Goal: Transaction & Acquisition: Download file/media

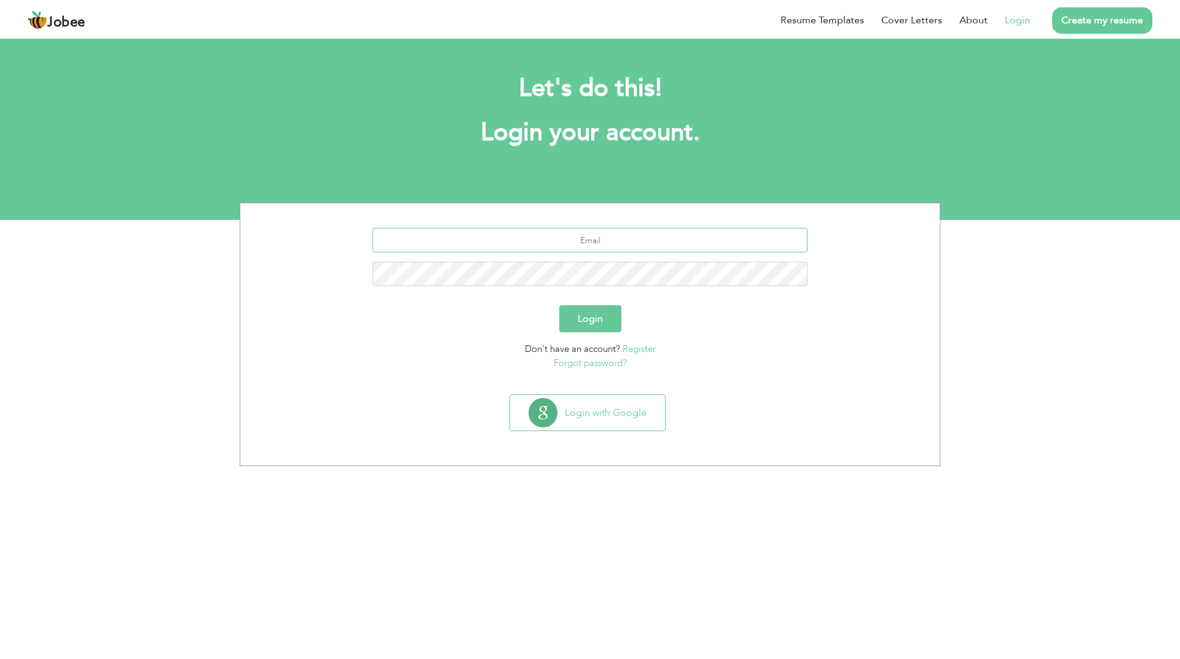
click at [595, 241] on input "text" at bounding box center [590, 240] width 436 height 25
type input "[EMAIL_ADDRESS][DOMAIN_NAME]"
click at [559, 305] on button "Login" at bounding box center [590, 318] width 62 height 27
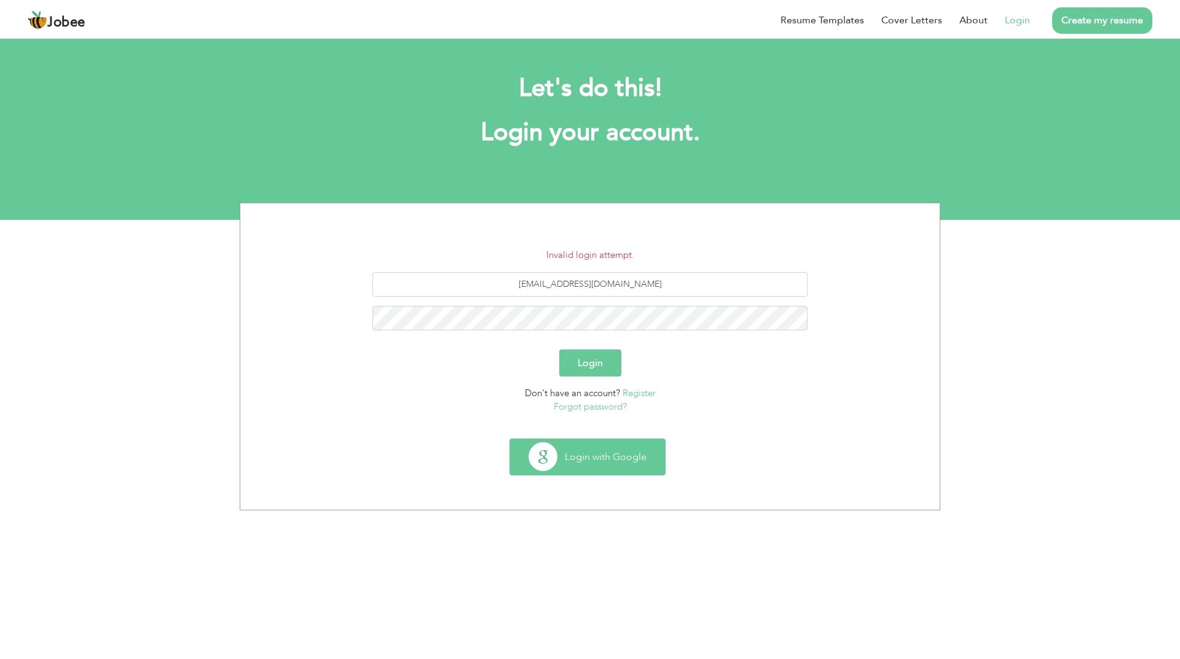
click at [595, 454] on button "Login with Google" at bounding box center [587, 457] width 155 height 36
click at [595, 408] on link "Forgot password?" at bounding box center [590, 407] width 73 height 12
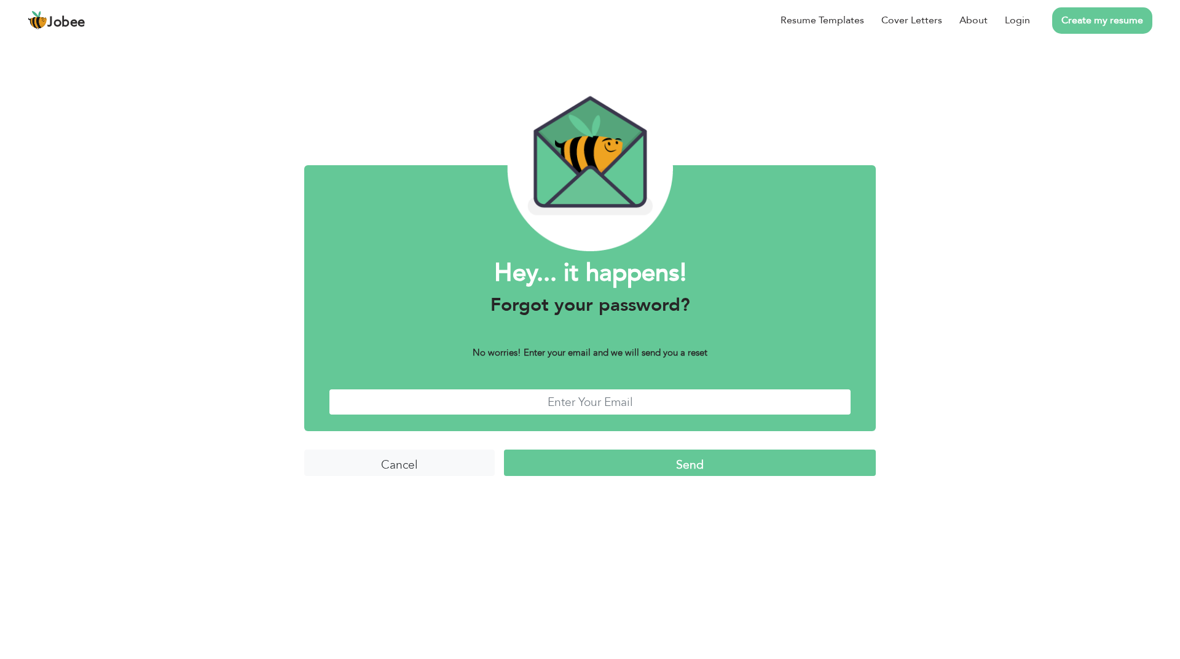
click at [581, 403] on input "text" at bounding box center [590, 402] width 522 height 26
type input "[EMAIL_ADDRESS][DOMAIN_NAME]"
click at [679, 471] on input "Send" at bounding box center [690, 463] width 372 height 26
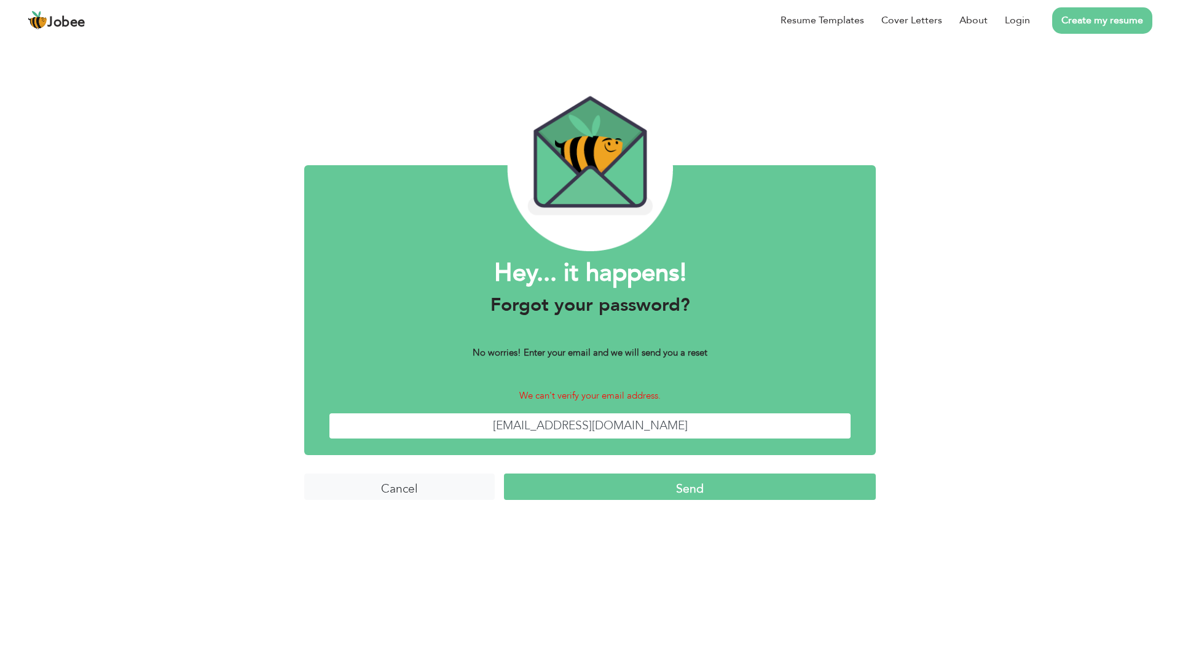
drag, startPoint x: 592, startPoint y: 427, endPoint x: 520, endPoint y: 427, distance: 71.9
click at [520, 427] on input "naqeebtiger2@gmail.com" at bounding box center [590, 426] width 522 height 26
drag, startPoint x: 578, startPoint y: 428, endPoint x: 565, endPoint y: 428, distance: 12.9
click at [577, 428] on input "naqeebtiger2@gmail.com" at bounding box center [590, 426] width 522 height 26
click at [561, 428] on input "naqeebtiger2@gmail.com" at bounding box center [590, 426] width 522 height 26
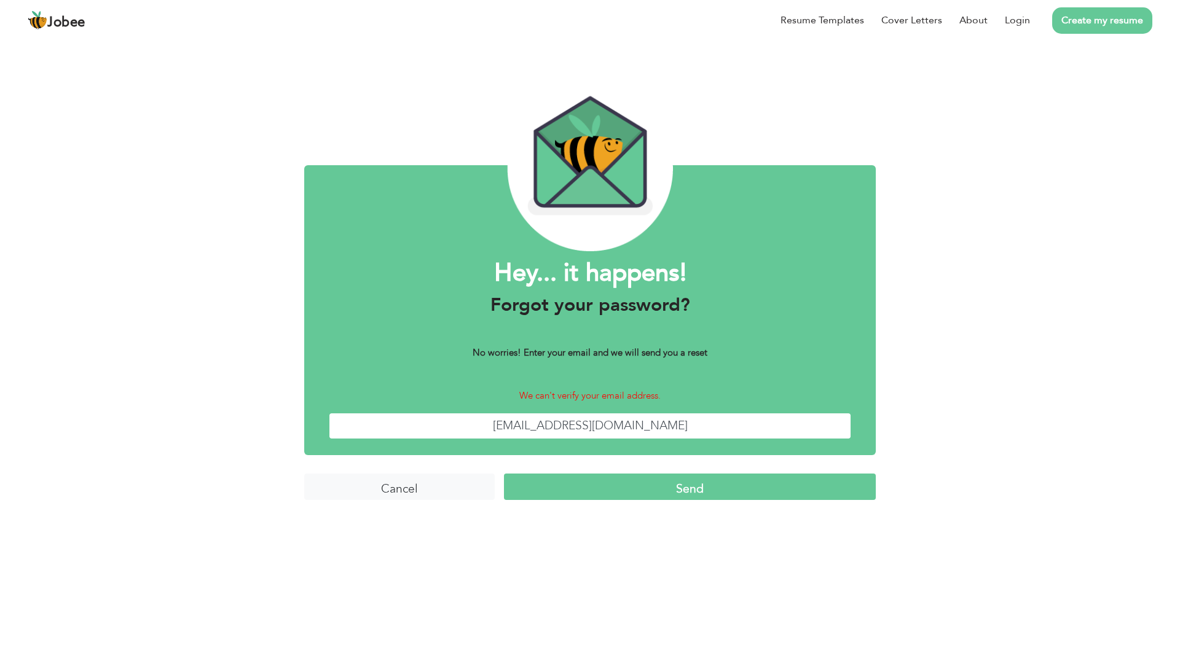
drag, startPoint x: 561, startPoint y: 427, endPoint x: 592, endPoint y: 427, distance: 30.7
click at [592, 427] on input "naqeebtiger2@gmail.com" at bounding box center [590, 426] width 522 height 26
type input "[EMAIL_ADDRESS][DOMAIN_NAME]"
click at [504, 474] on input "Send" at bounding box center [690, 487] width 372 height 26
drag, startPoint x: 547, startPoint y: 429, endPoint x: 506, endPoint y: 429, distance: 41.2
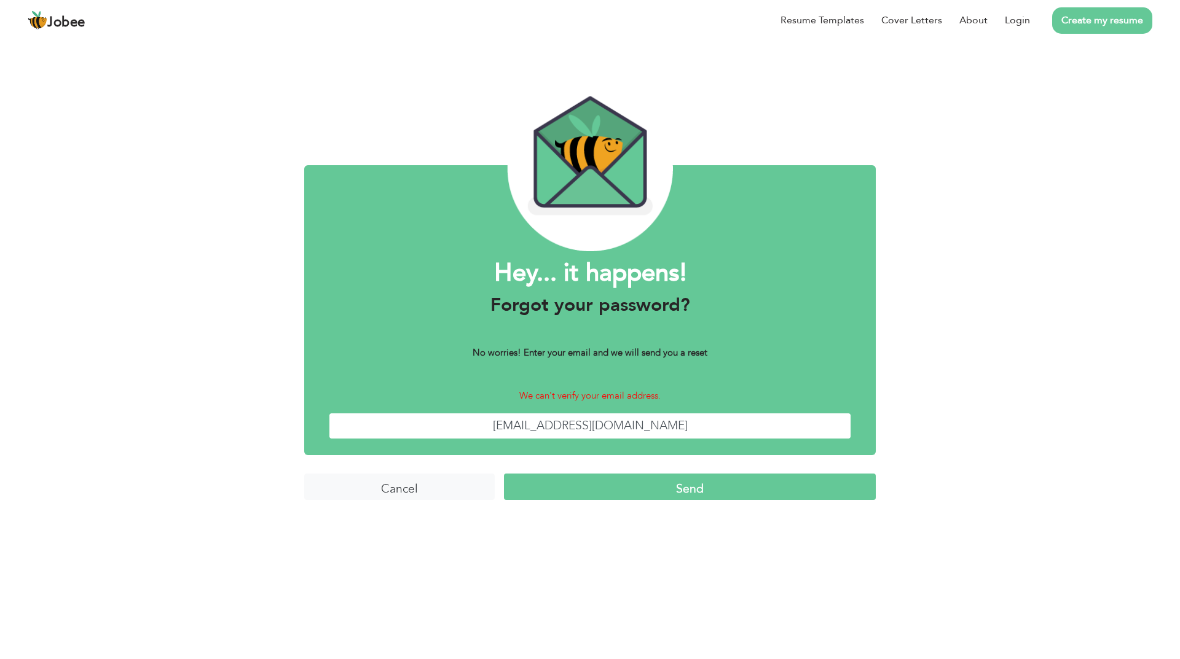
click at [506, 429] on input "[EMAIL_ADDRESS][DOMAIN_NAME]" at bounding box center [590, 426] width 522 height 26
click at [568, 431] on input "[EMAIL_ADDRESS][DOMAIN_NAME]" at bounding box center [590, 426] width 522 height 26
paste input "naqeeb"
type input "[EMAIL_ADDRESS][DOMAIN_NAME]"
click at [606, 477] on input "Send" at bounding box center [690, 487] width 372 height 26
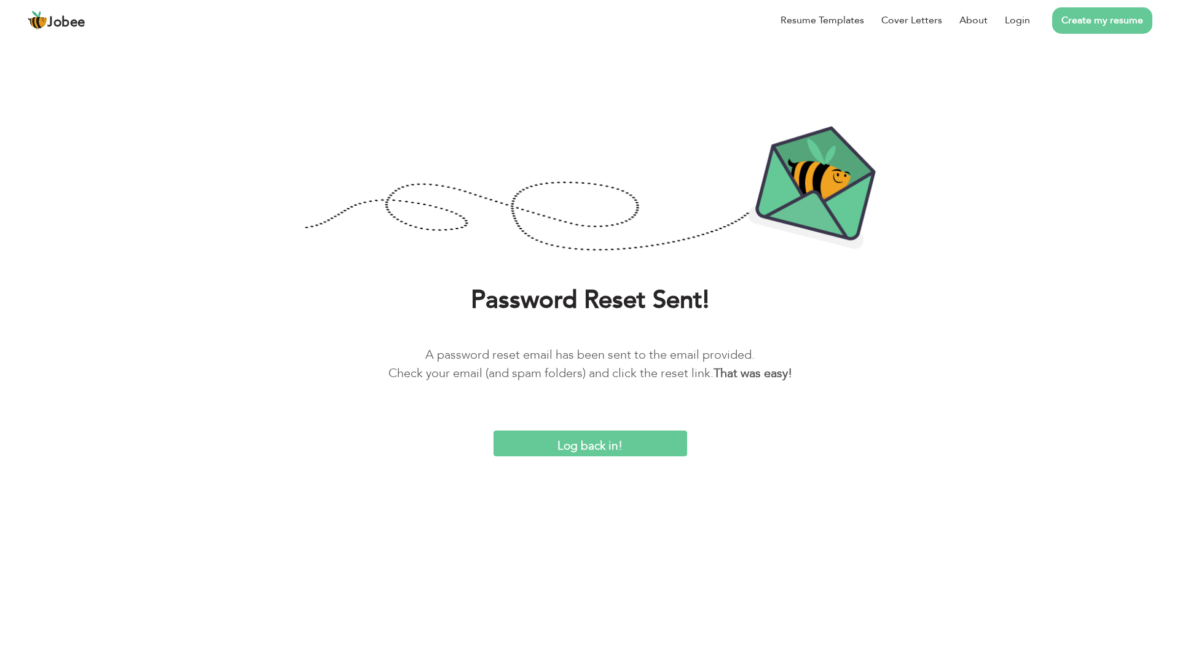
click at [584, 445] on input "Log back in!" at bounding box center [590, 444] width 194 height 26
click at [592, 442] on input "Log back in!" at bounding box center [590, 444] width 194 height 26
click at [1012, 19] on link "Login" at bounding box center [1017, 20] width 25 height 15
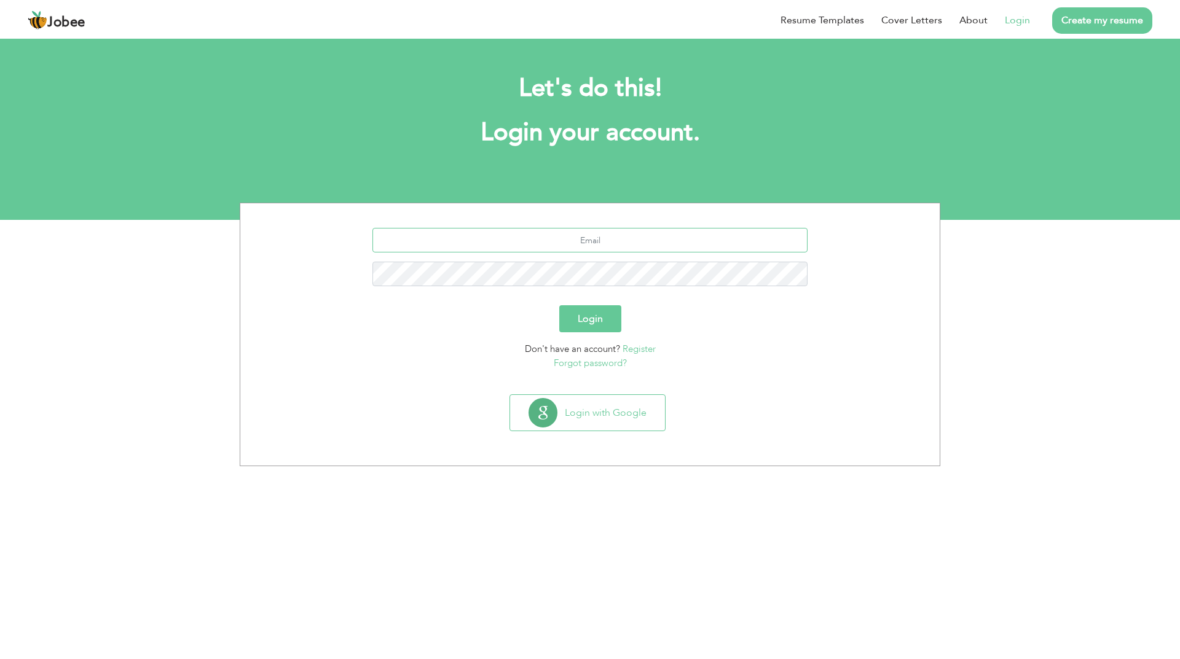
click at [562, 252] on input "text" at bounding box center [590, 240] width 436 height 25
click at [538, 239] on input "text" at bounding box center [590, 240] width 436 height 25
type input "[EMAIL_ADDRESS][DOMAIN_NAME]"
click at [559, 305] on button "Login" at bounding box center [590, 318] width 62 height 27
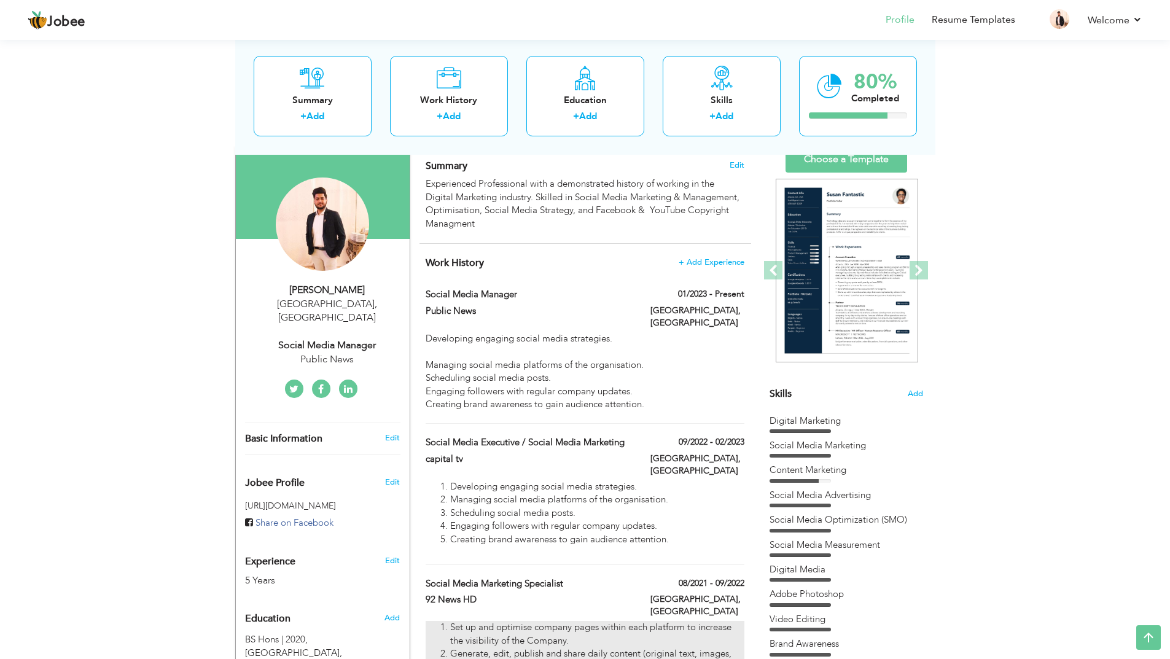
scroll to position [85, 0]
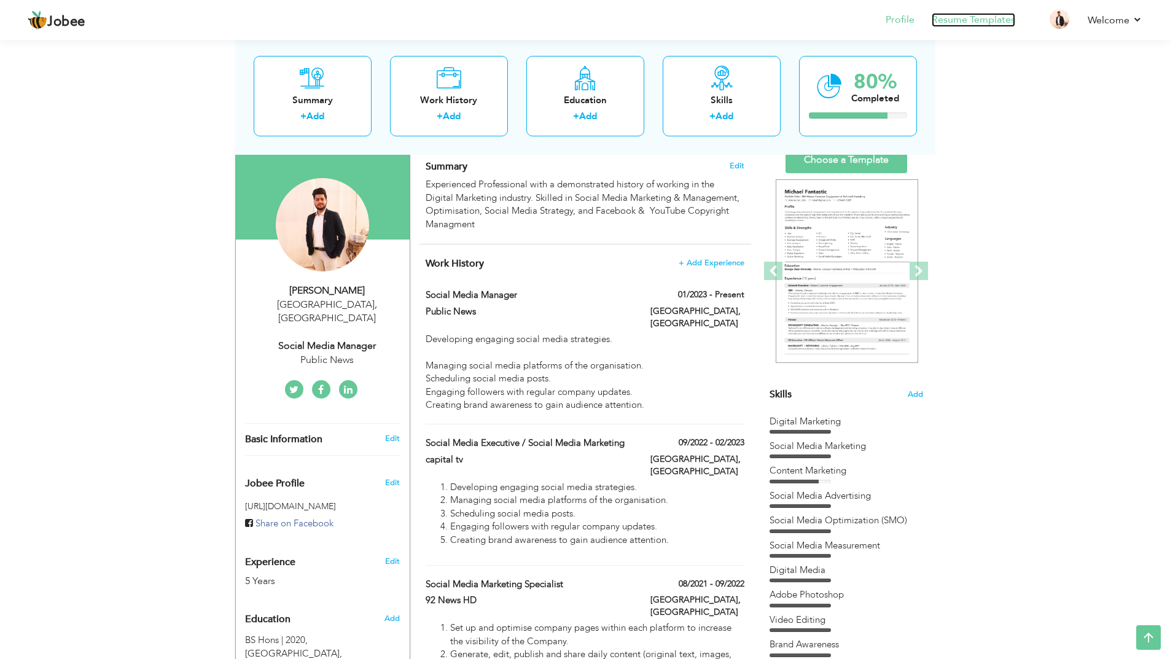
click at [968, 19] on link "Resume Templates" at bounding box center [974, 20] width 84 height 14
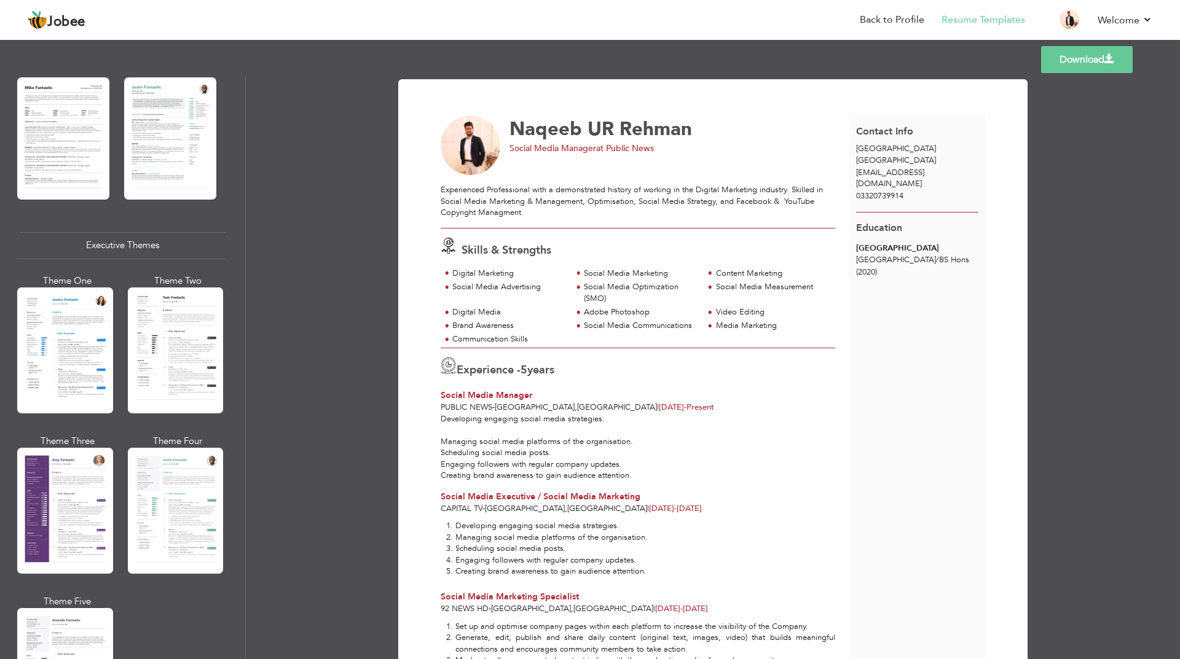
scroll to position [819, 0]
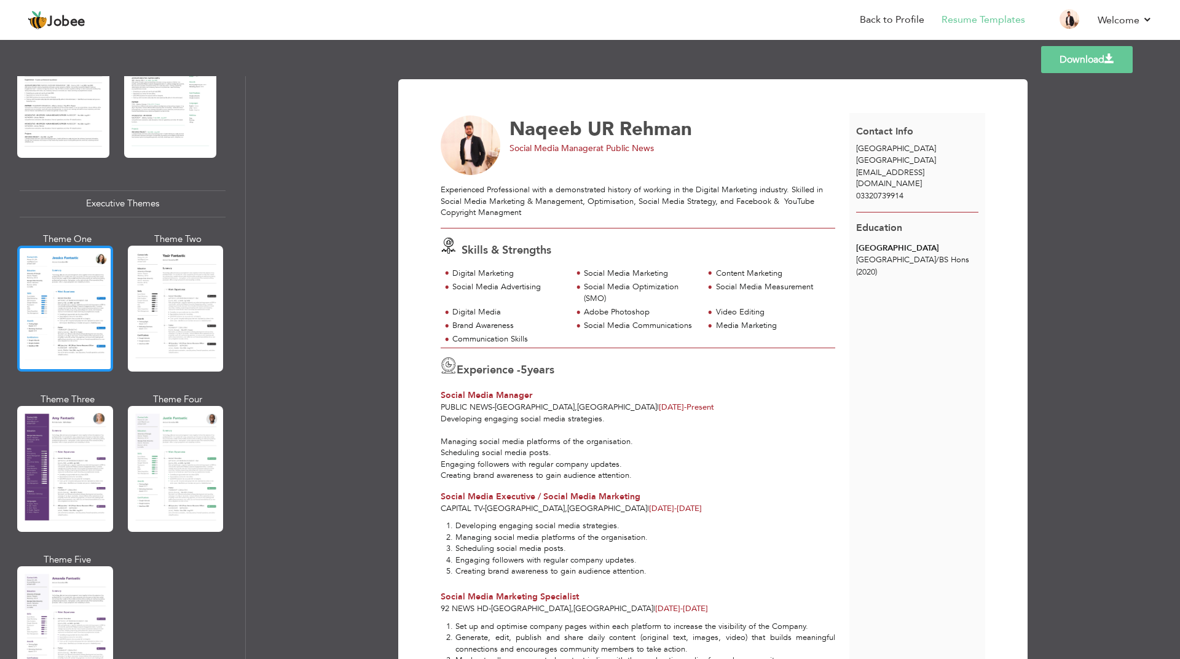
click at [74, 315] on div at bounding box center [65, 309] width 96 height 126
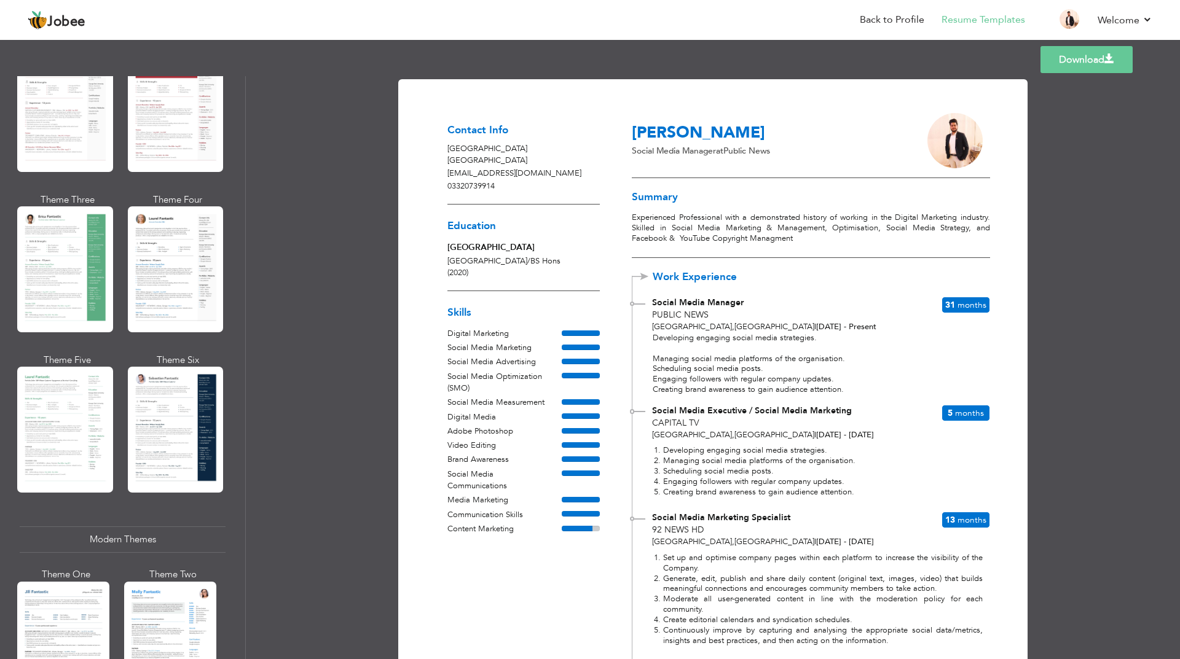
scroll to position [0, 0]
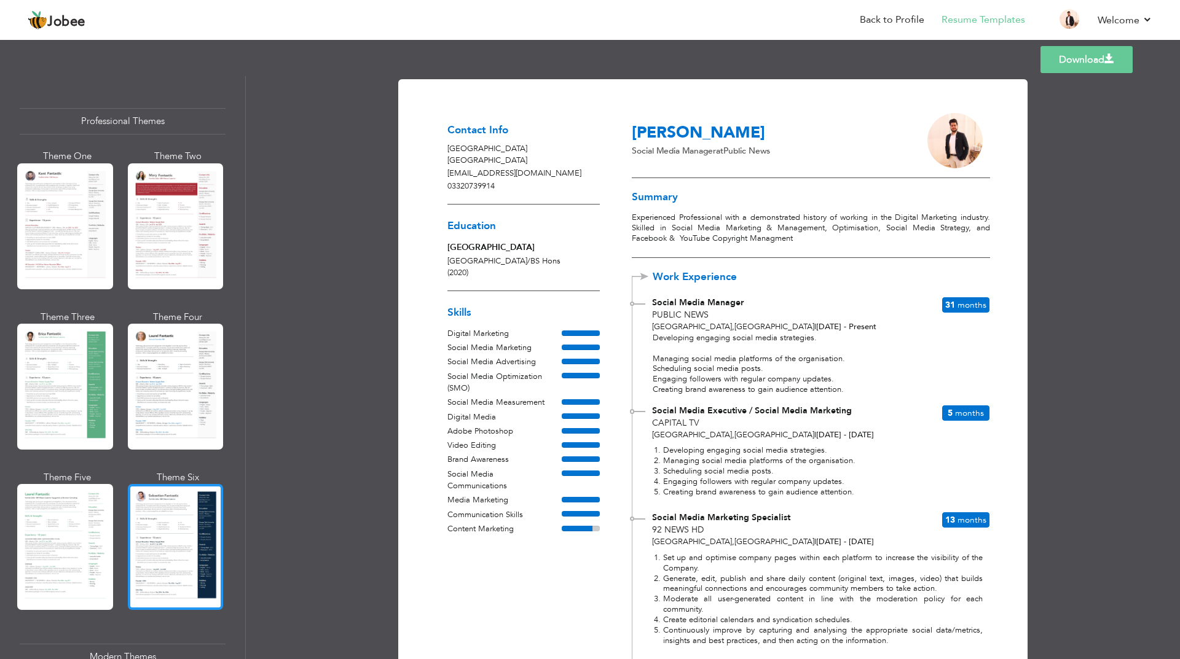
click at [163, 533] on div at bounding box center [176, 547] width 96 height 126
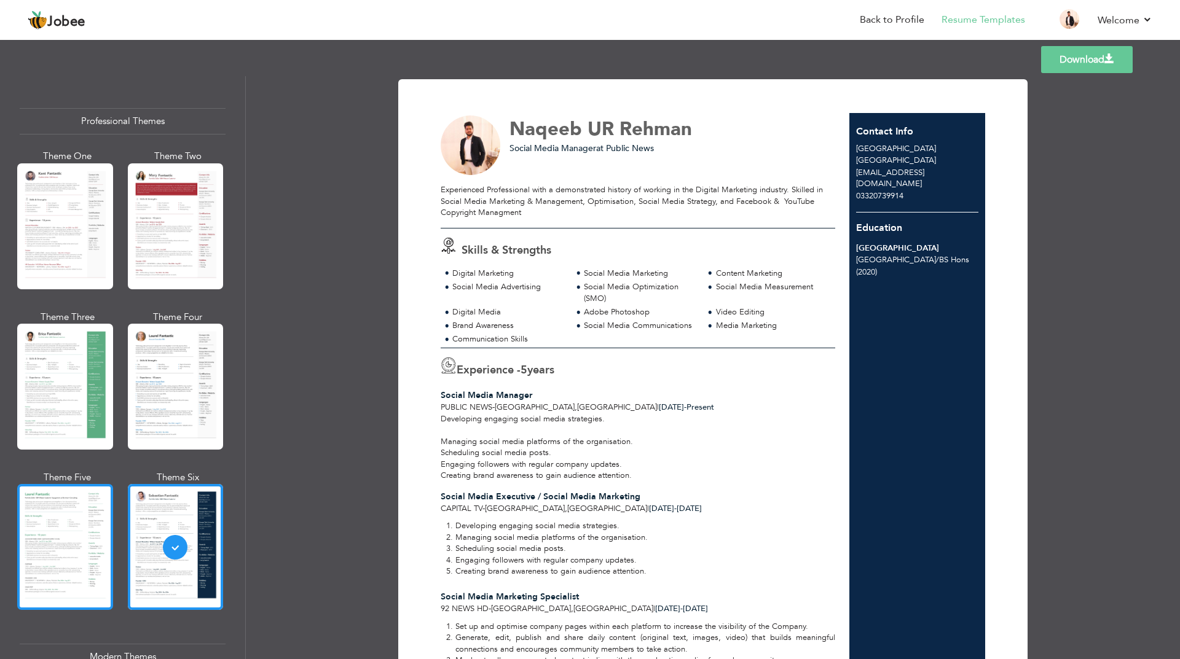
click at [55, 531] on div at bounding box center [65, 547] width 96 height 126
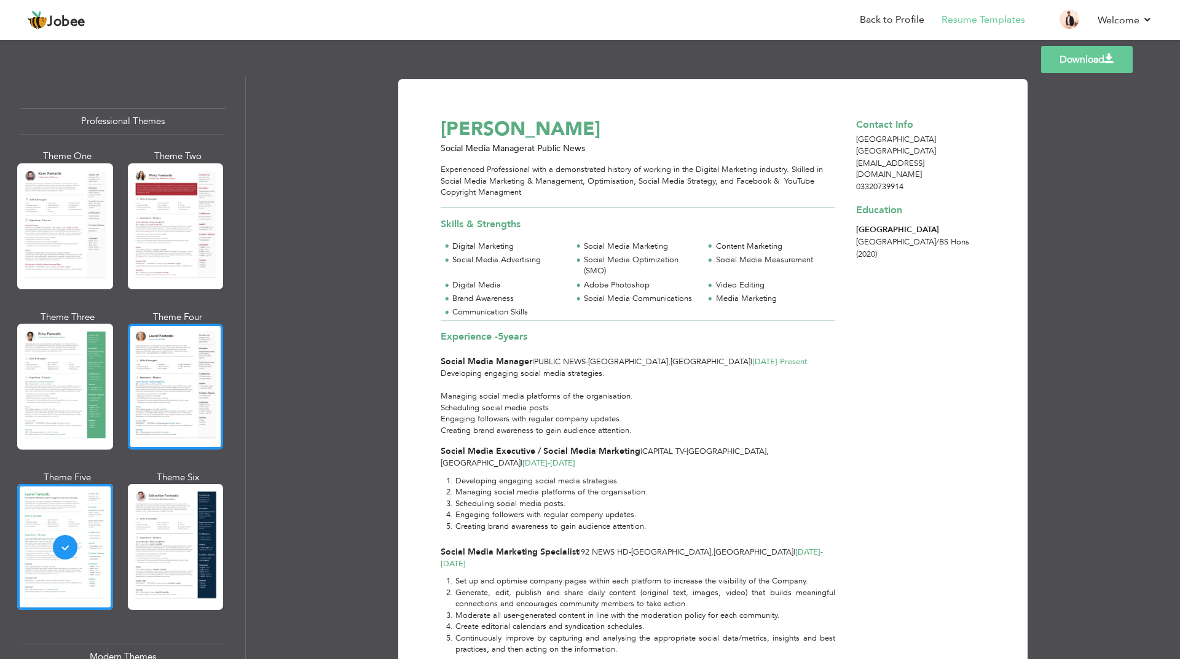
click at [184, 386] on div at bounding box center [176, 387] width 96 height 126
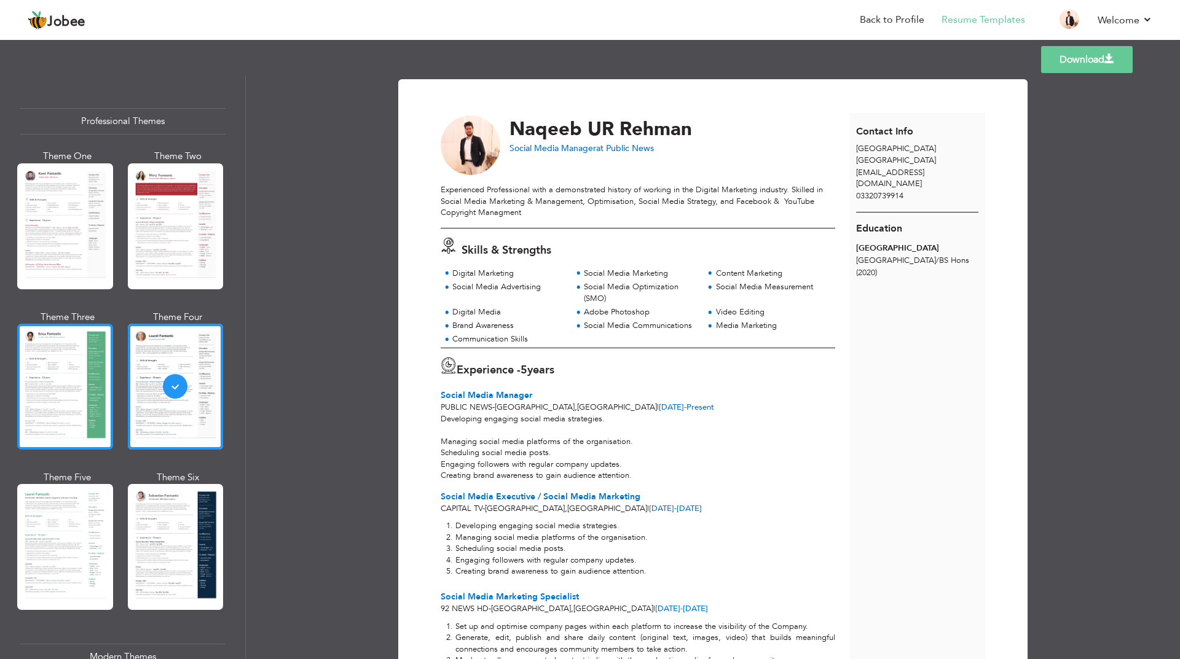
click at [25, 386] on div at bounding box center [65, 387] width 96 height 126
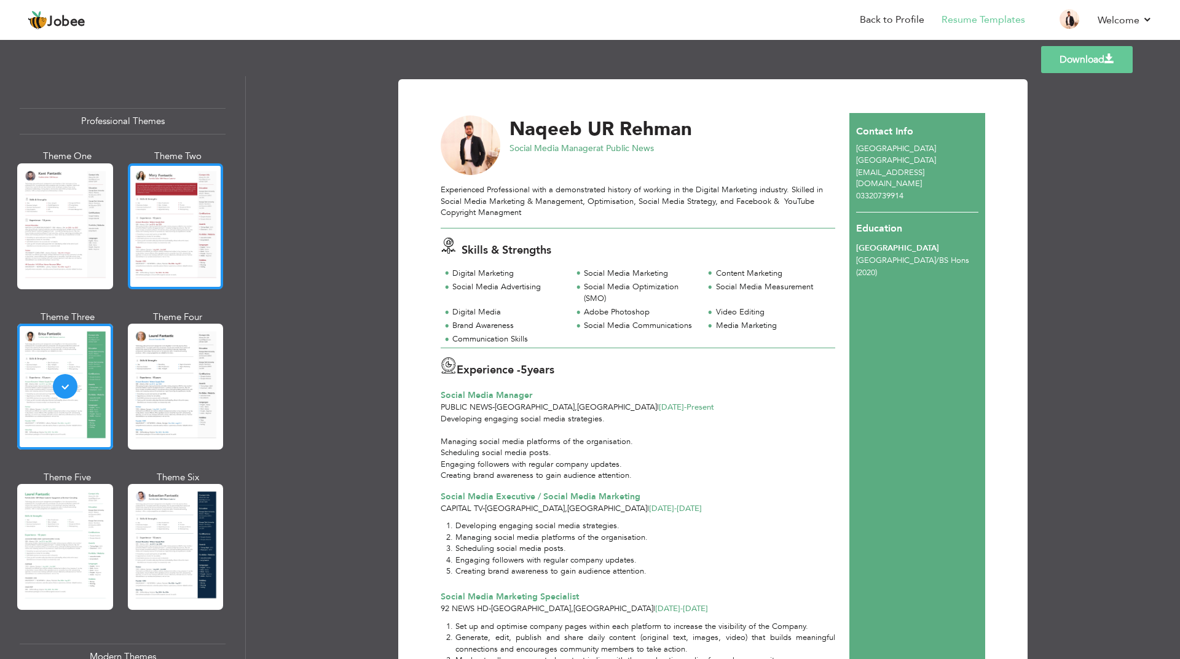
click at [163, 214] on div at bounding box center [176, 226] width 96 height 126
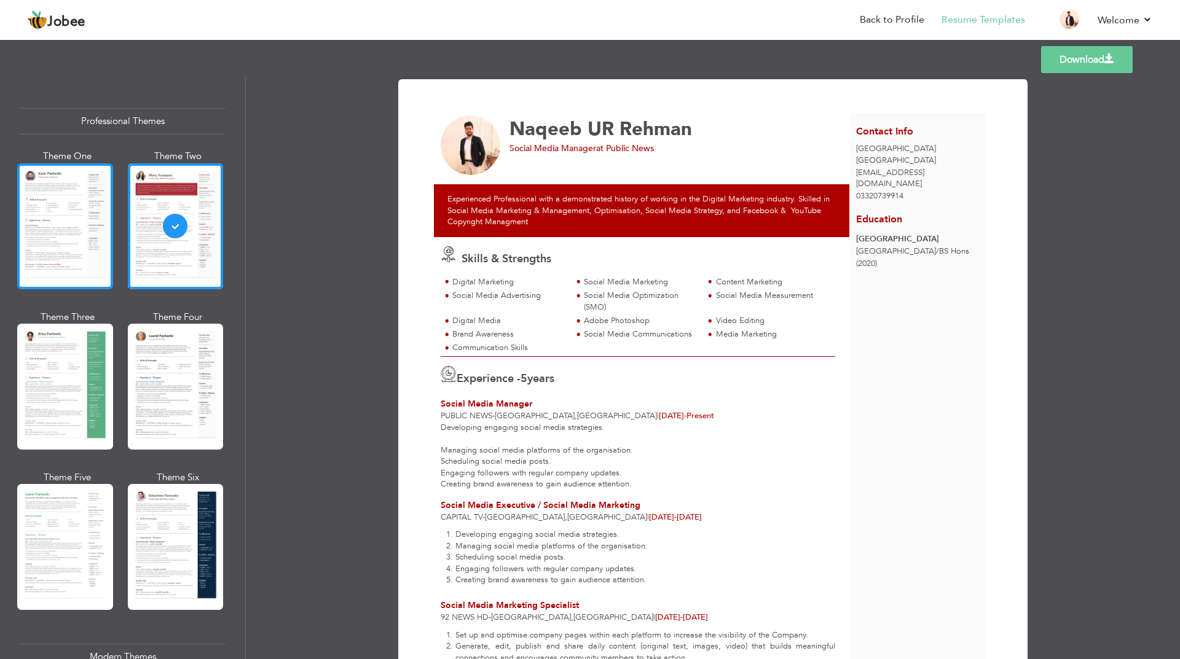
click at [58, 244] on div at bounding box center [65, 226] width 96 height 126
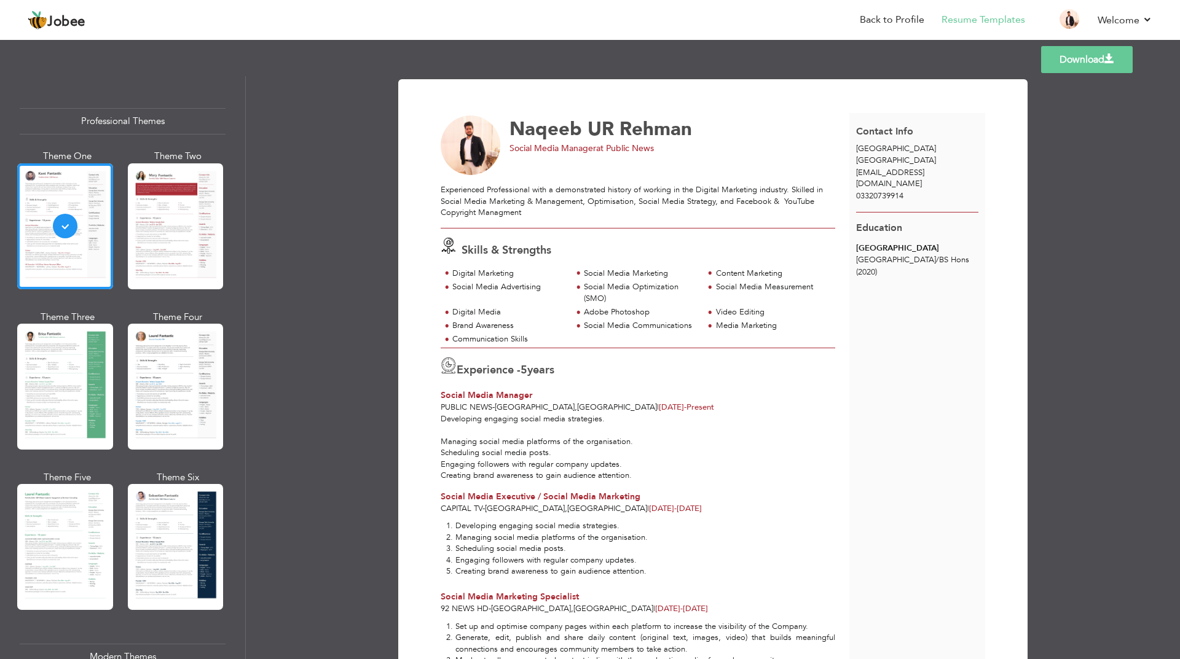
click at [1078, 61] on link "Download" at bounding box center [1087, 59] width 92 height 27
click at [1071, 83] on link "Log off" at bounding box center [1096, 83] width 111 height 26
